Goal: Task Accomplishment & Management: Use online tool/utility

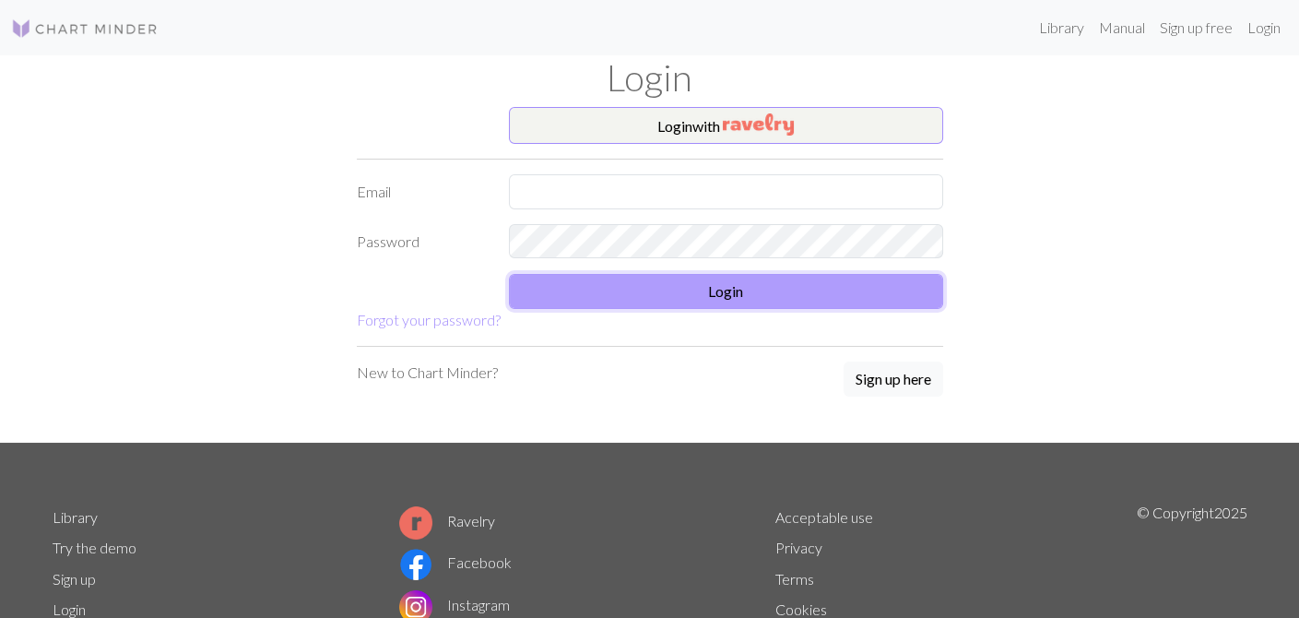
click at [785, 292] on button "Login" at bounding box center [726, 291] width 434 height 35
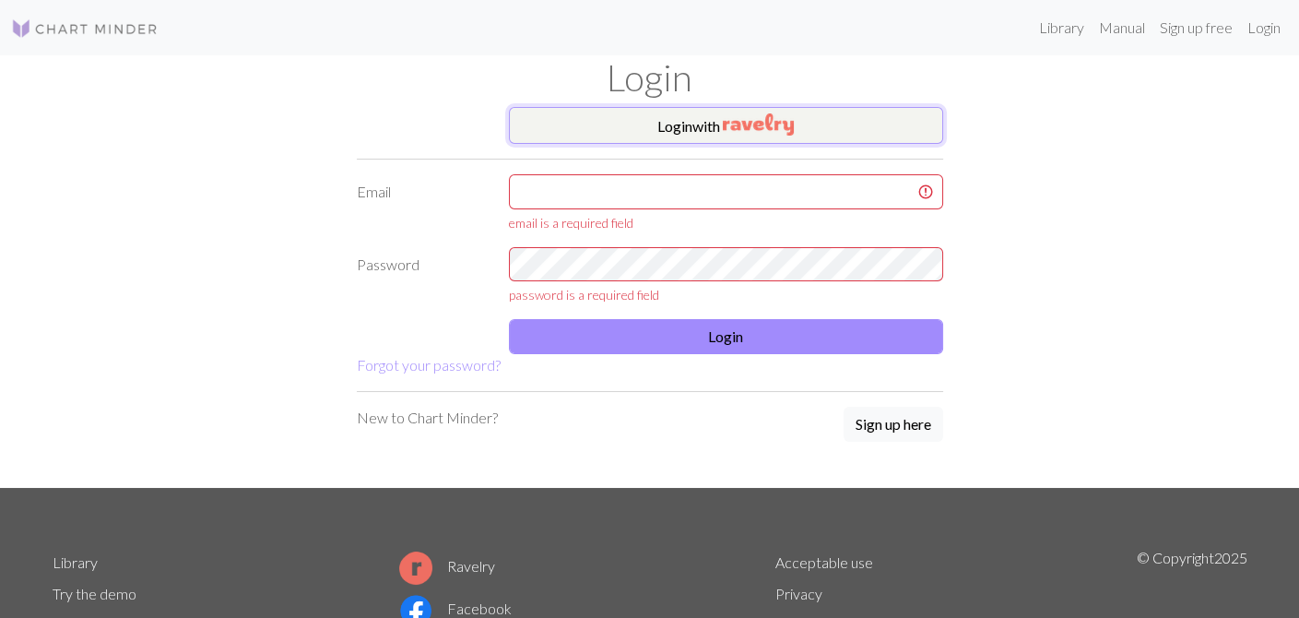
click at [793, 115] on img "button" at bounding box center [758, 124] width 71 height 22
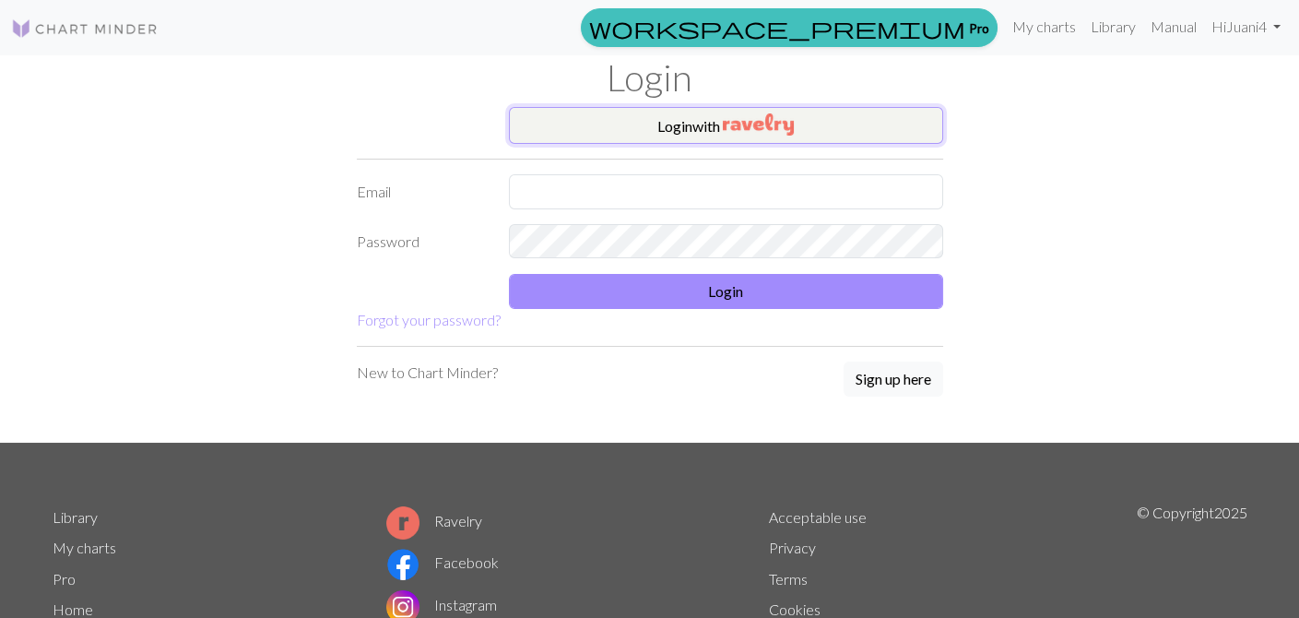
click at [748, 124] on img "button" at bounding box center [758, 124] width 71 height 22
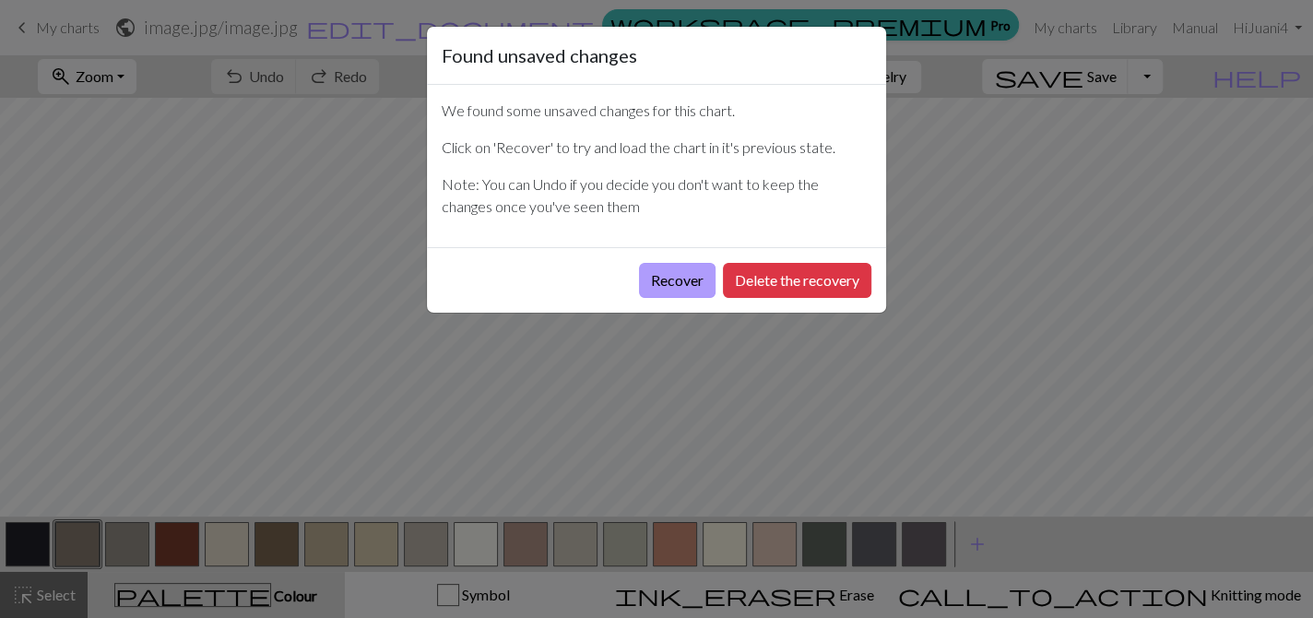
click at [690, 283] on button "Recover" at bounding box center [677, 280] width 77 height 35
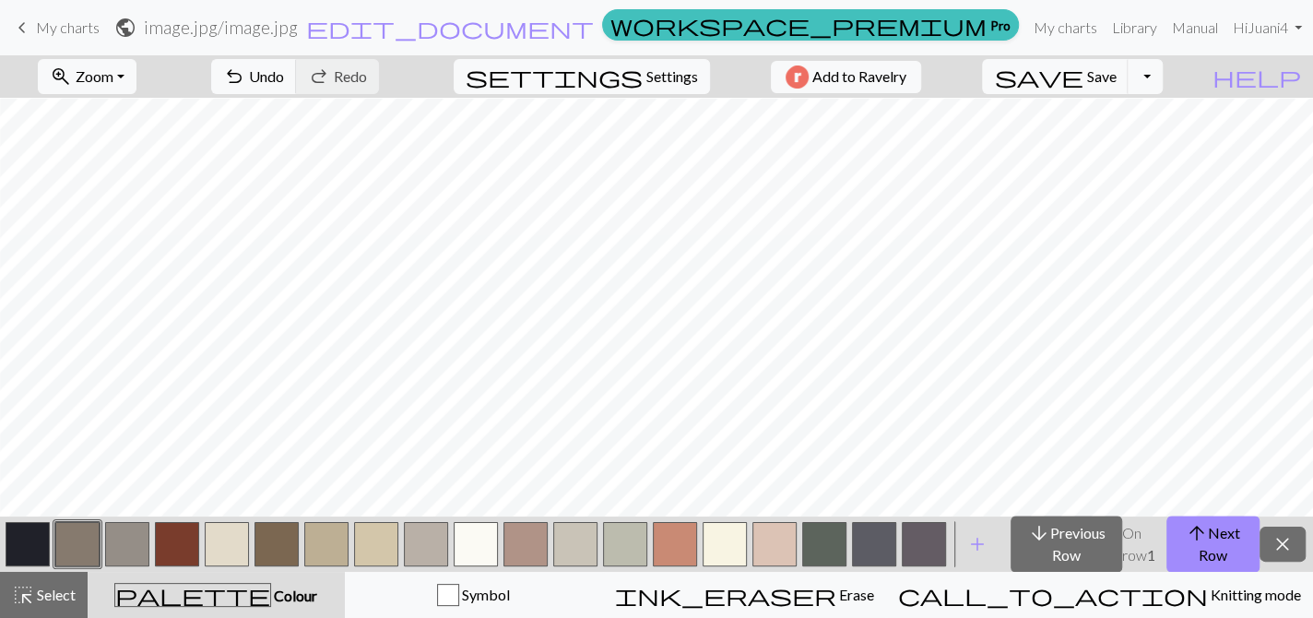
scroll to position [182, 18]
click at [1121, 79] on button "save Save Save" at bounding box center [1055, 76] width 147 height 35
click at [1288, 536] on span "close" at bounding box center [1282, 544] width 22 height 26
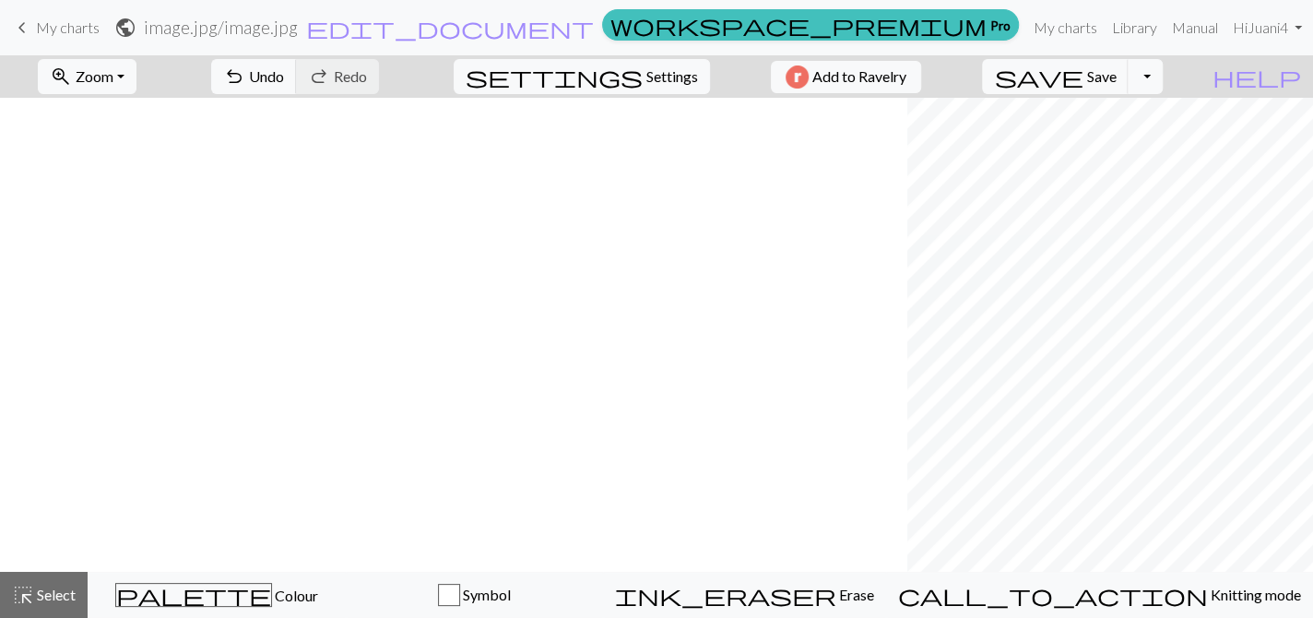
scroll to position [0, 2312]
click at [1163, 69] on button "Toggle Dropdown" at bounding box center [1145, 76] width 35 height 35
click at [1132, 143] on button "save_alt Download" at bounding box center [1010, 146] width 304 height 30
click at [284, 72] on span "Undo" at bounding box center [266, 76] width 35 height 18
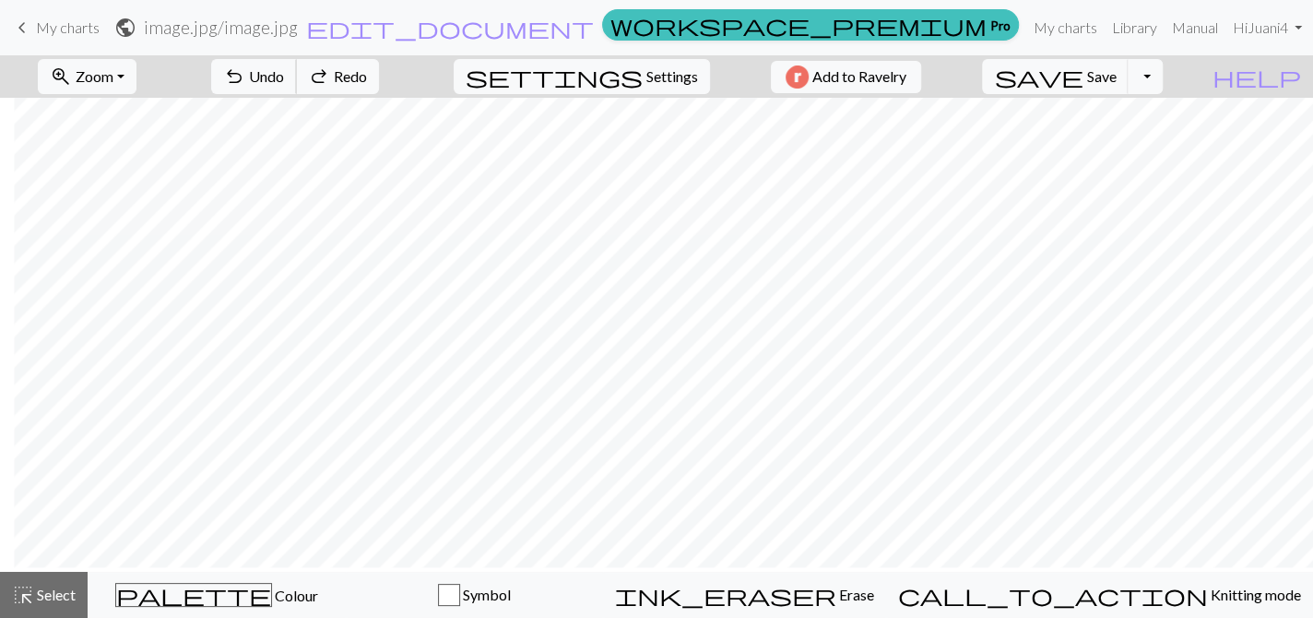
scroll to position [7505, 15453]
